Goal: Task Accomplishment & Management: Use online tool/utility

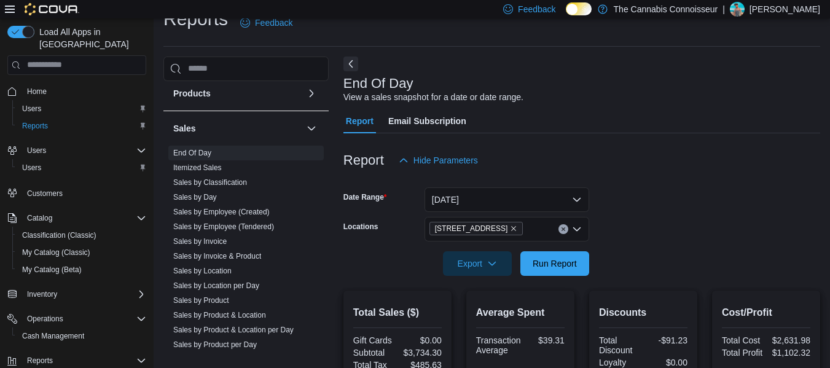
scroll to position [775, 0]
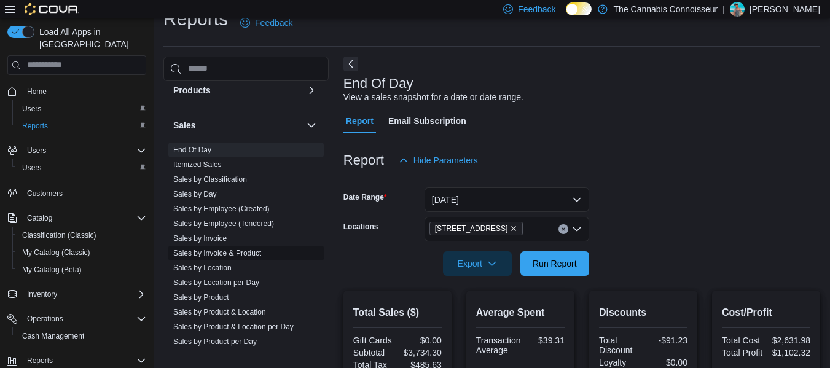
click at [234, 253] on link "Sales by Invoice & Product" at bounding box center [217, 253] width 88 height 9
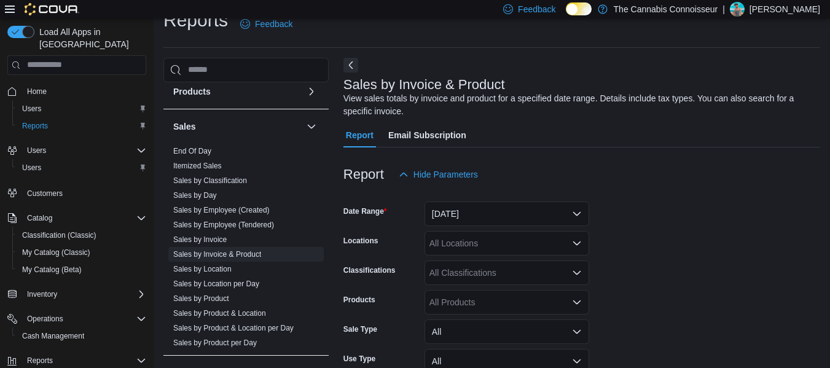
scroll to position [41, 0]
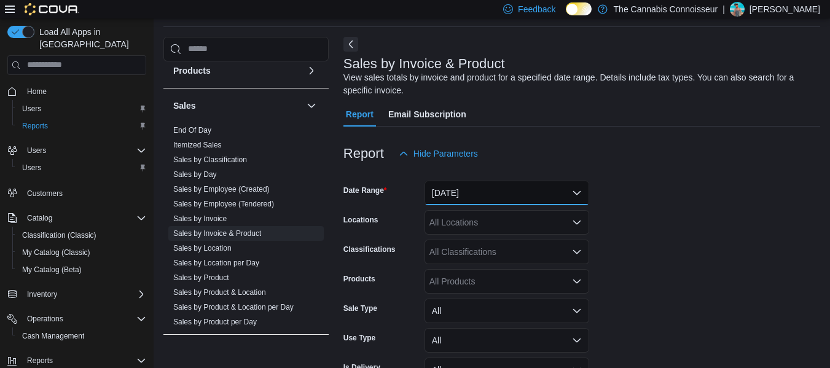
click at [564, 192] on button "[DATE]" at bounding box center [506, 193] width 165 height 25
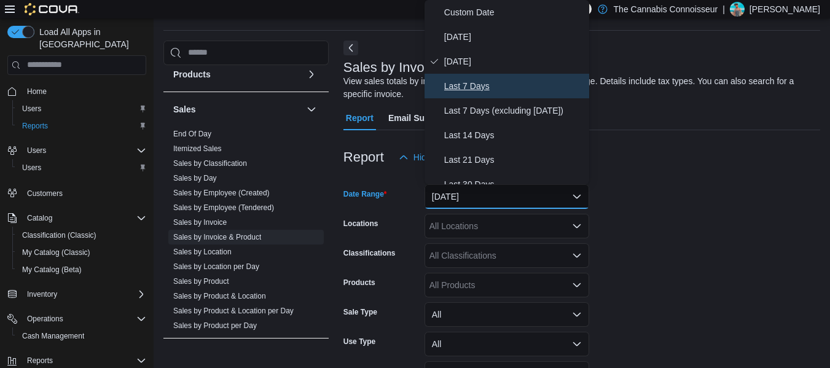
click at [480, 86] on span "Last 7 Days" at bounding box center [514, 86] width 140 height 15
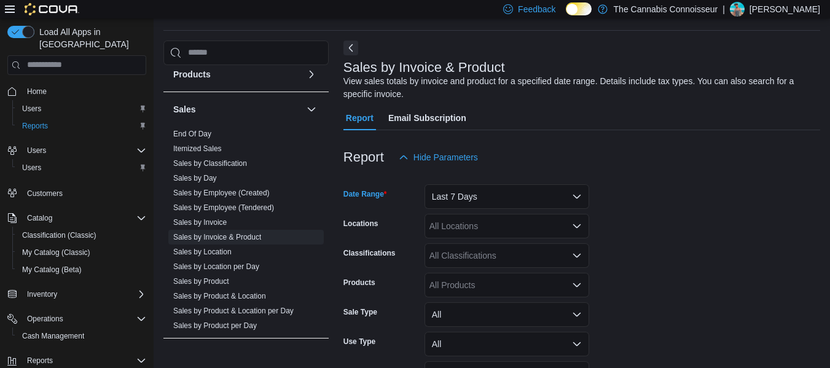
click at [566, 226] on div "All Locations" at bounding box center [506, 226] width 165 height 25
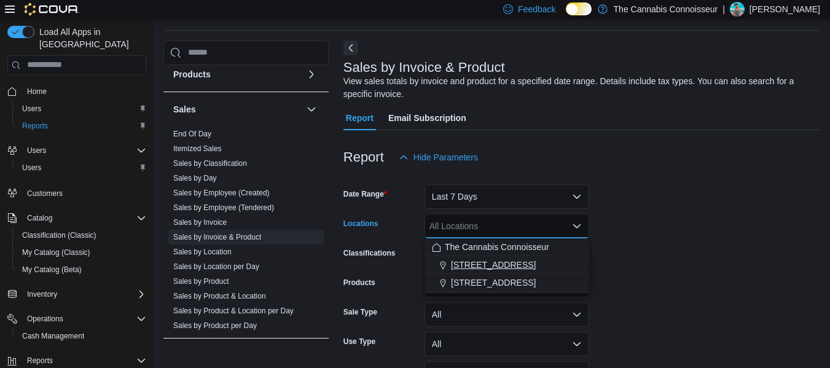
click at [514, 265] on span "[STREET_ADDRESS]" at bounding box center [493, 264] width 85 height 12
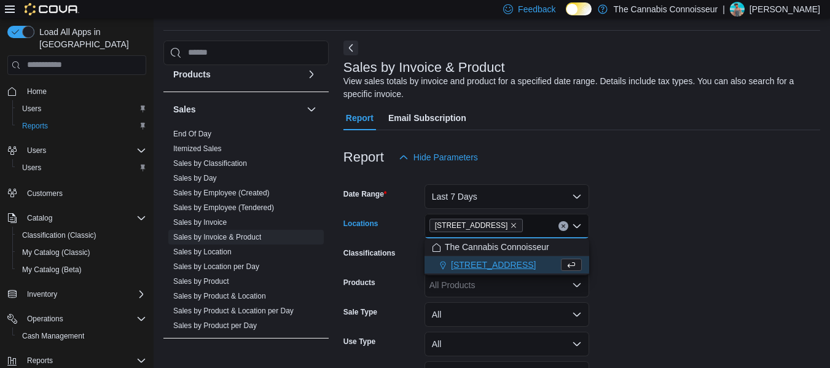
click at [691, 252] on form "Date Range Last 7 Days Locations 2-1874 [GEOGRAPHIC_DATA] Combo box. Selected. …" at bounding box center [581, 323] width 476 height 309
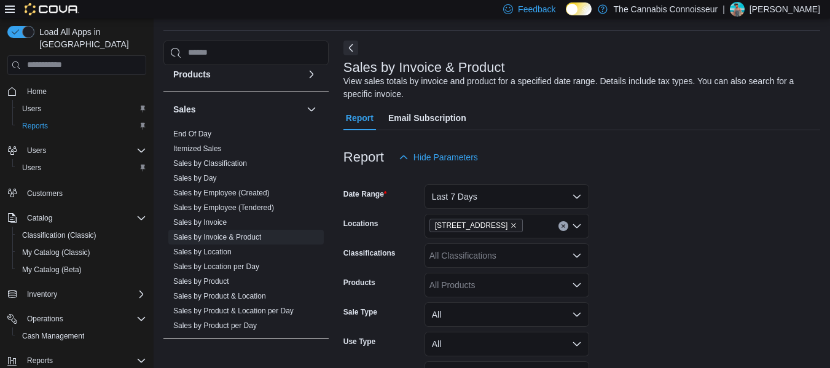
click at [535, 284] on div "All Products" at bounding box center [506, 285] width 165 height 25
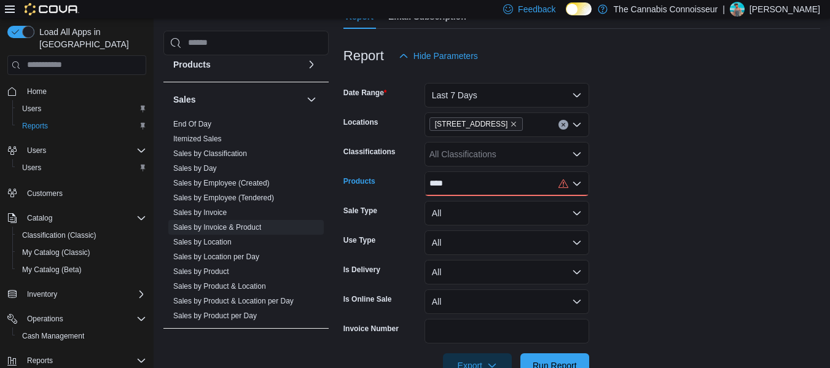
scroll to position [169, 0]
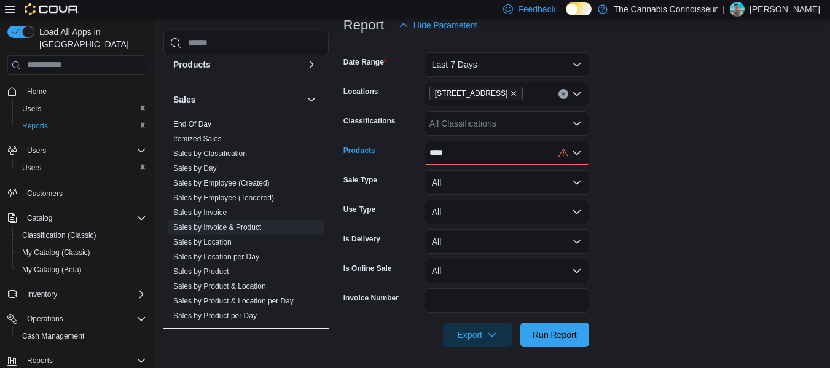
click at [475, 157] on div "**** Combo box. Selected. jays. Selected. Combo box input. All Products. Type s…" at bounding box center [506, 153] width 165 height 25
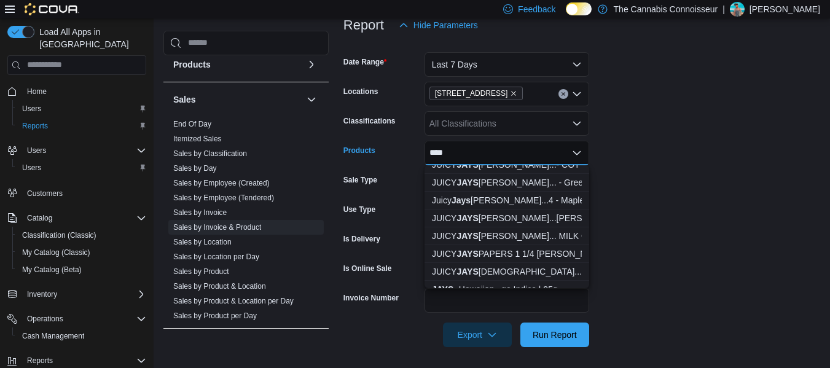
scroll to position [451, 0]
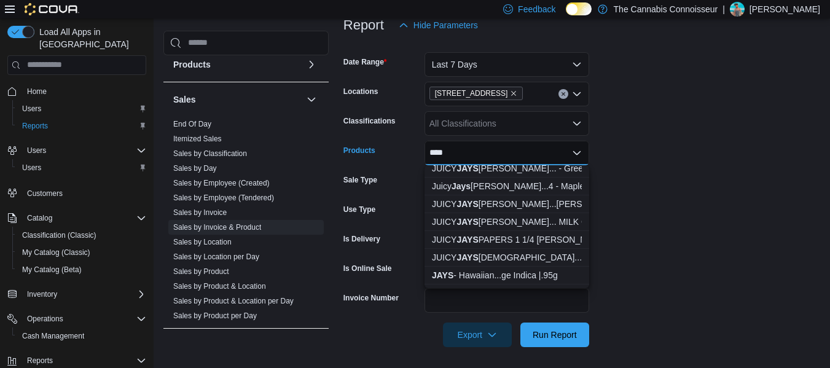
click at [678, 193] on form "Date Range Last 7 Days Locations 2-1874 Scugog Street Classifications All Class…" at bounding box center [581, 191] width 476 height 309
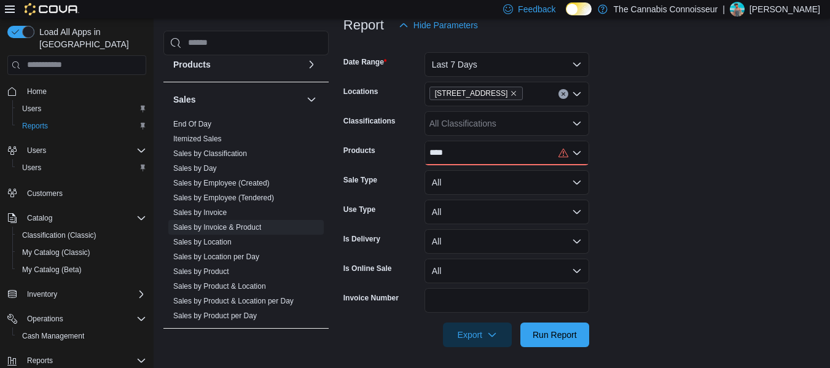
click at [551, 121] on div "All Classifications" at bounding box center [506, 123] width 165 height 25
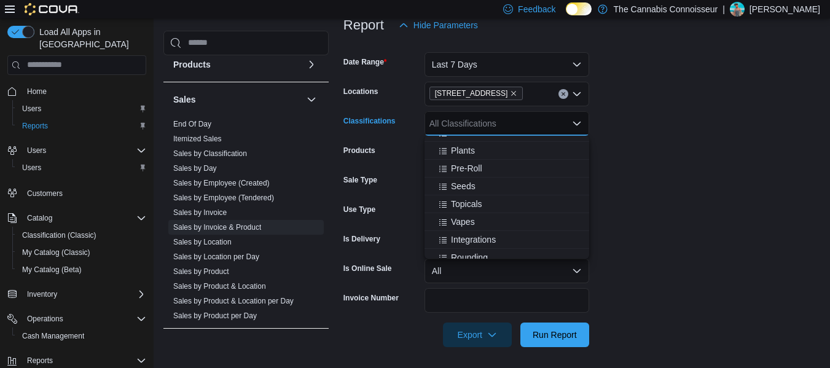
scroll to position [712, 0]
click at [464, 214] on span "Vapes" at bounding box center [463, 216] width 24 height 12
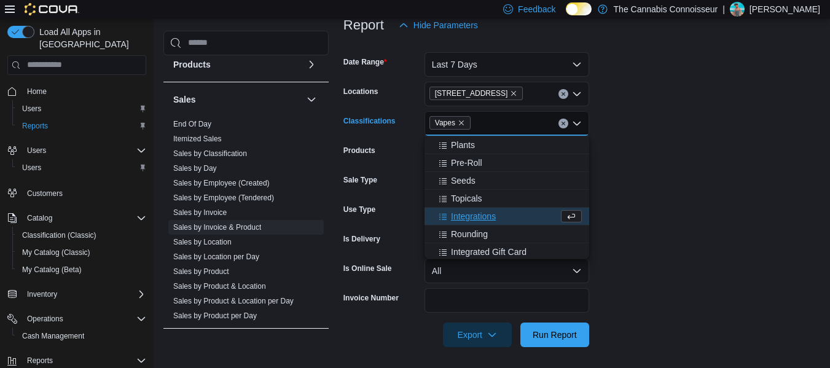
click at [707, 204] on form "Date Range Last 7 Days Locations 2-1874 Scugog Street Classifications Vapes Com…" at bounding box center [581, 191] width 476 height 309
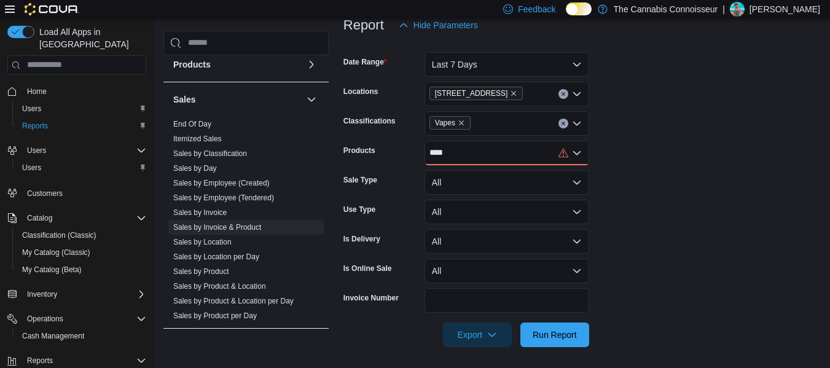
click at [471, 149] on div "****" at bounding box center [506, 153] width 165 height 25
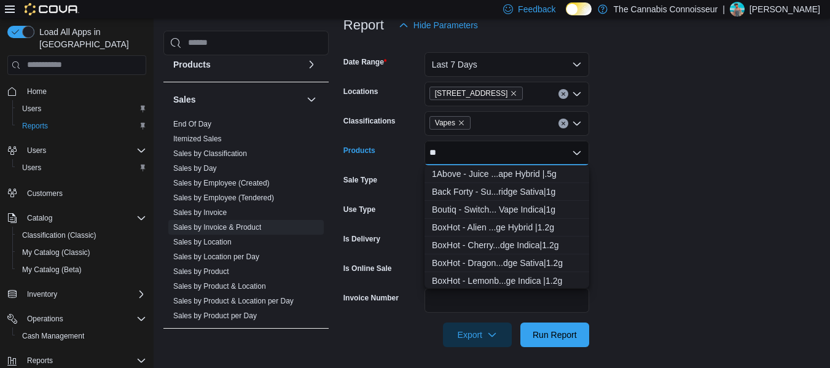
type input "*"
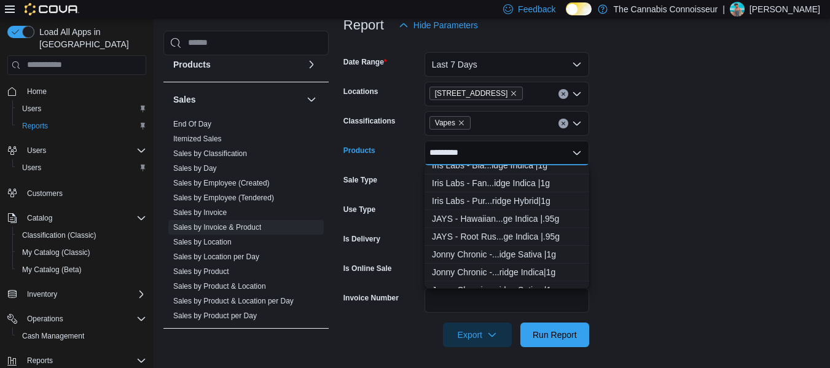
scroll to position [476, 0]
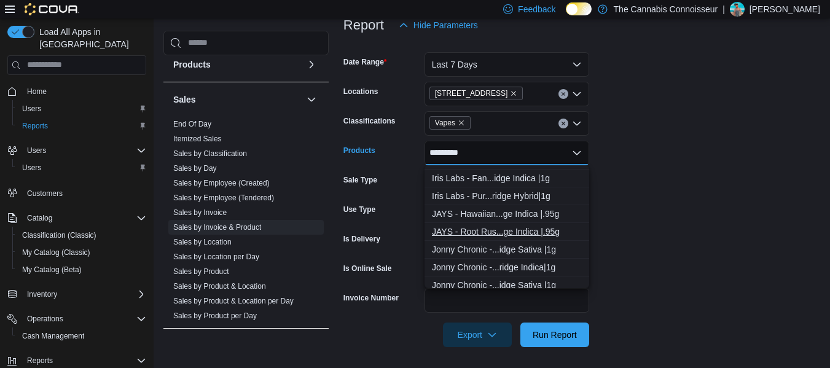
type input "*********"
click at [512, 231] on div "JAYS - Root Rus...ge Indica |.95g" at bounding box center [507, 231] width 150 height 12
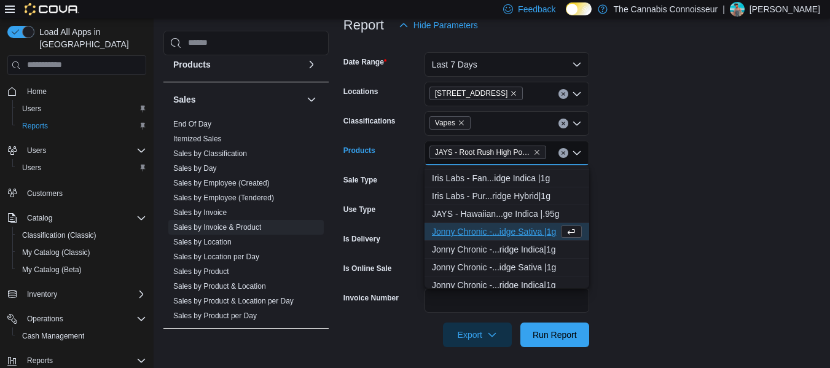
click at [774, 189] on form "Date Range Last 7 Days Locations 2-1874 Scugog Street Classifications Vapes Pro…" at bounding box center [581, 191] width 476 height 309
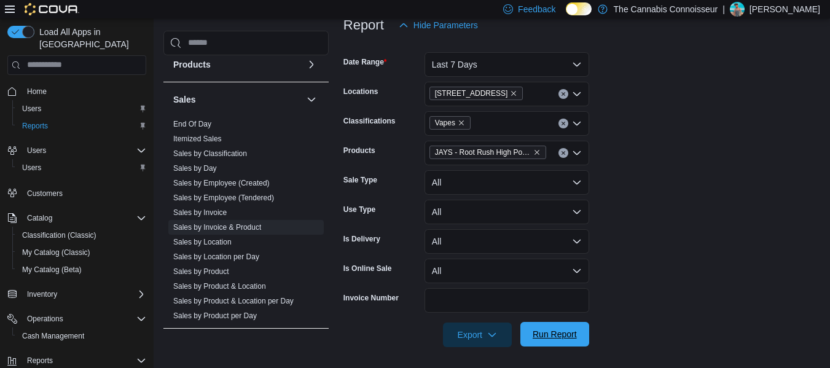
click at [564, 336] on span "Run Report" at bounding box center [554, 334] width 44 height 12
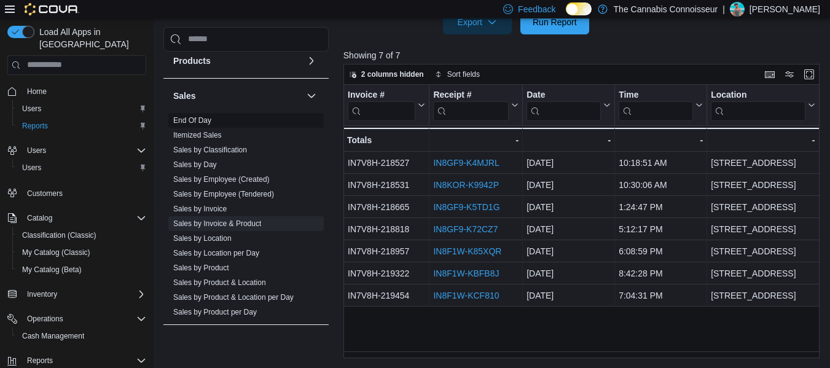
click at [196, 122] on link "End Of Day" at bounding box center [192, 120] width 38 height 9
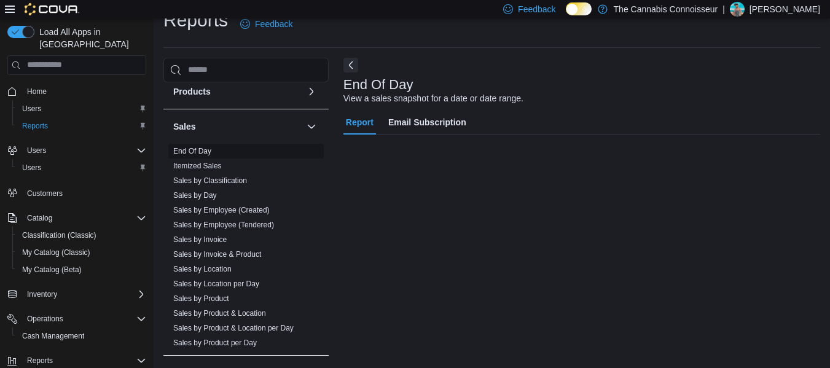
scroll to position [20, 0]
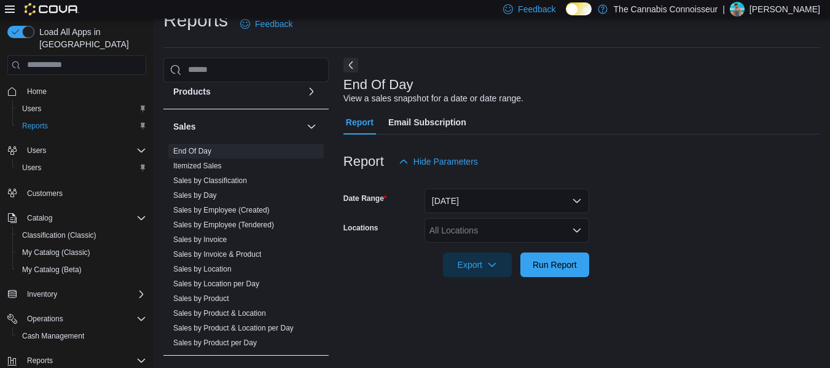
click at [522, 230] on div "All Locations" at bounding box center [506, 230] width 165 height 25
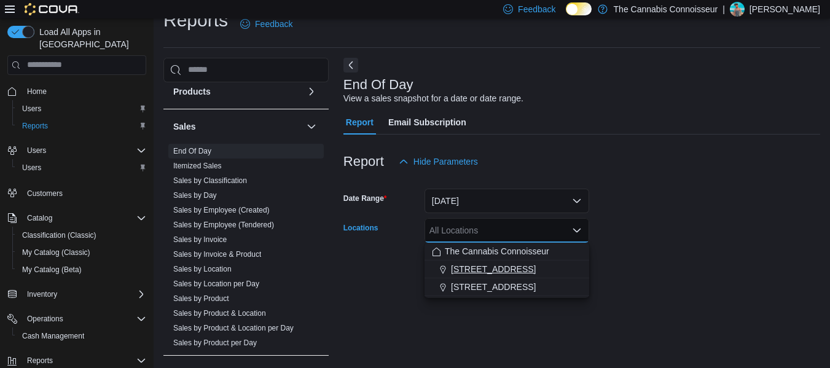
click at [500, 275] on button "[STREET_ADDRESS]" at bounding box center [506, 269] width 165 height 18
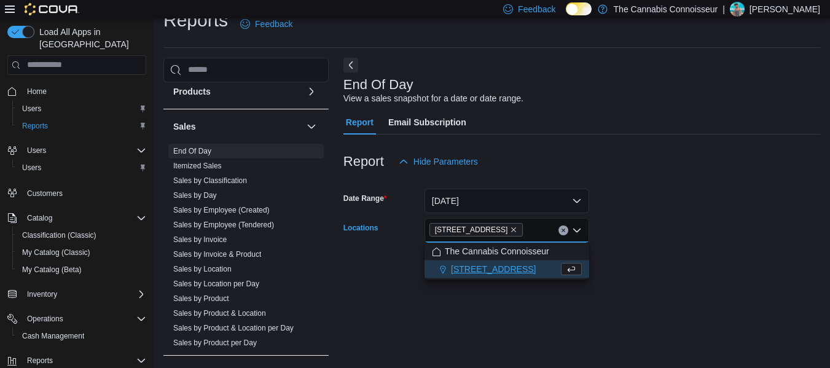
click at [714, 216] on form "Date Range [DATE] Locations 2-1874 [GEOGRAPHIC_DATA] Combo box. Selected. [STRE…" at bounding box center [581, 225] width 476 height 103
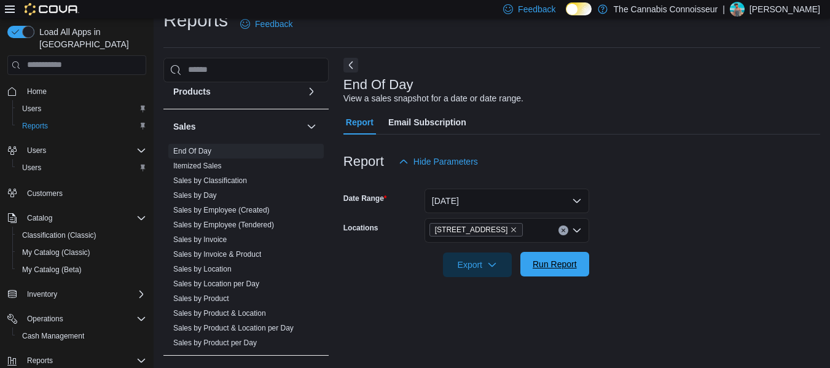
click at [541, 267] on span "Run Report" at bounding box center [554, 264] width 44 height 12
